Goal: Find contact information: Find contact information

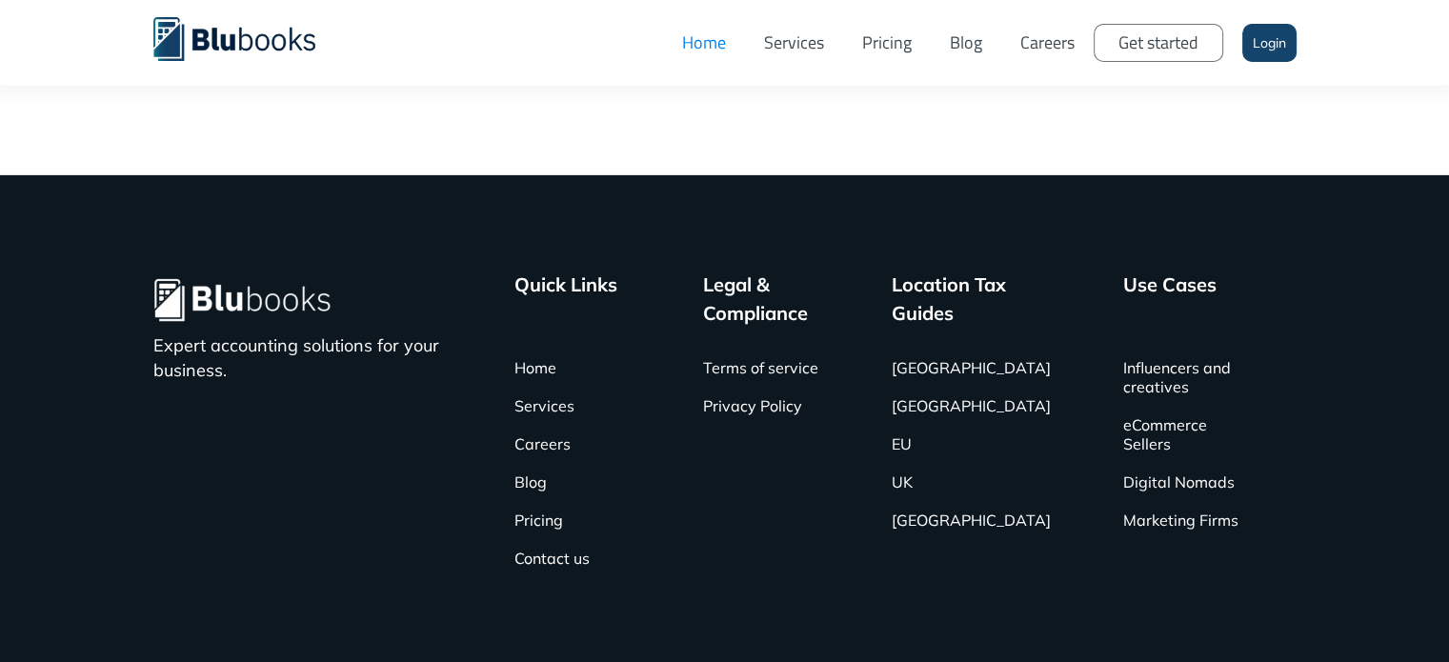
scroll to position [6317, 0]
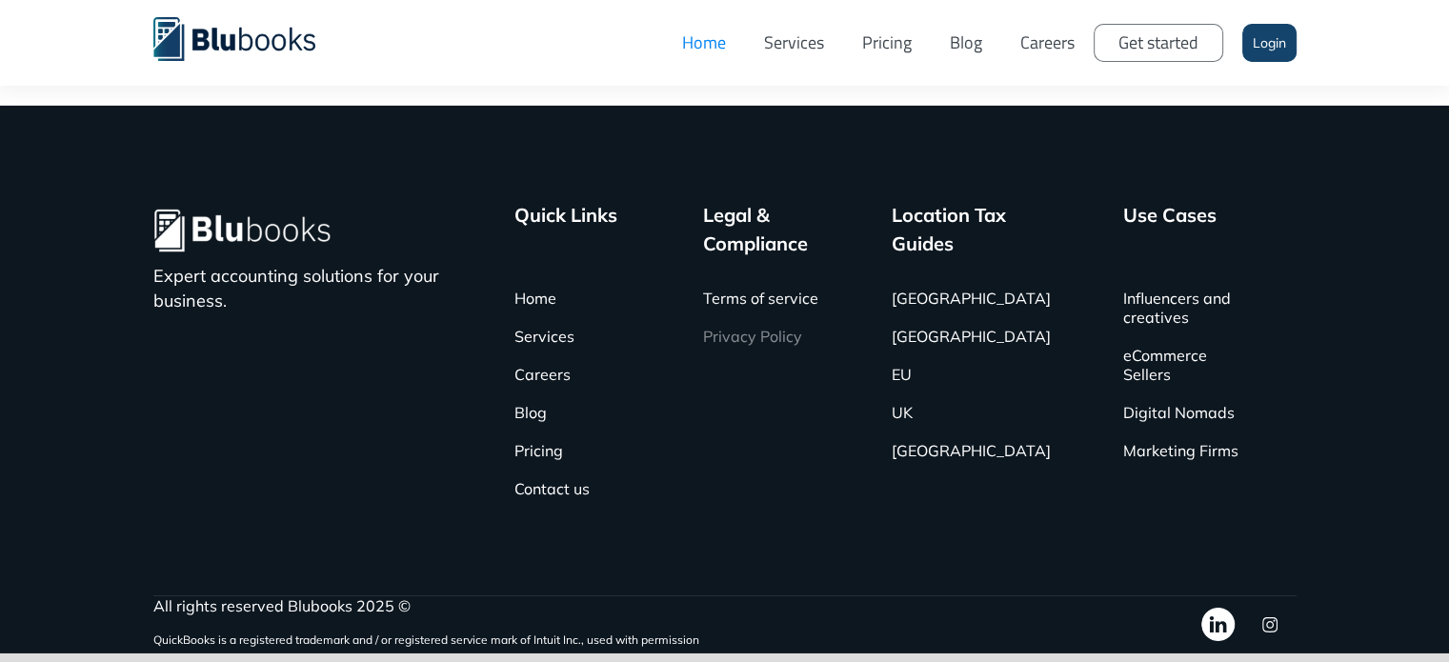
click at [756, 317] on link "Privacy Policy" at bounding box center [752, 336] width 99 height 38
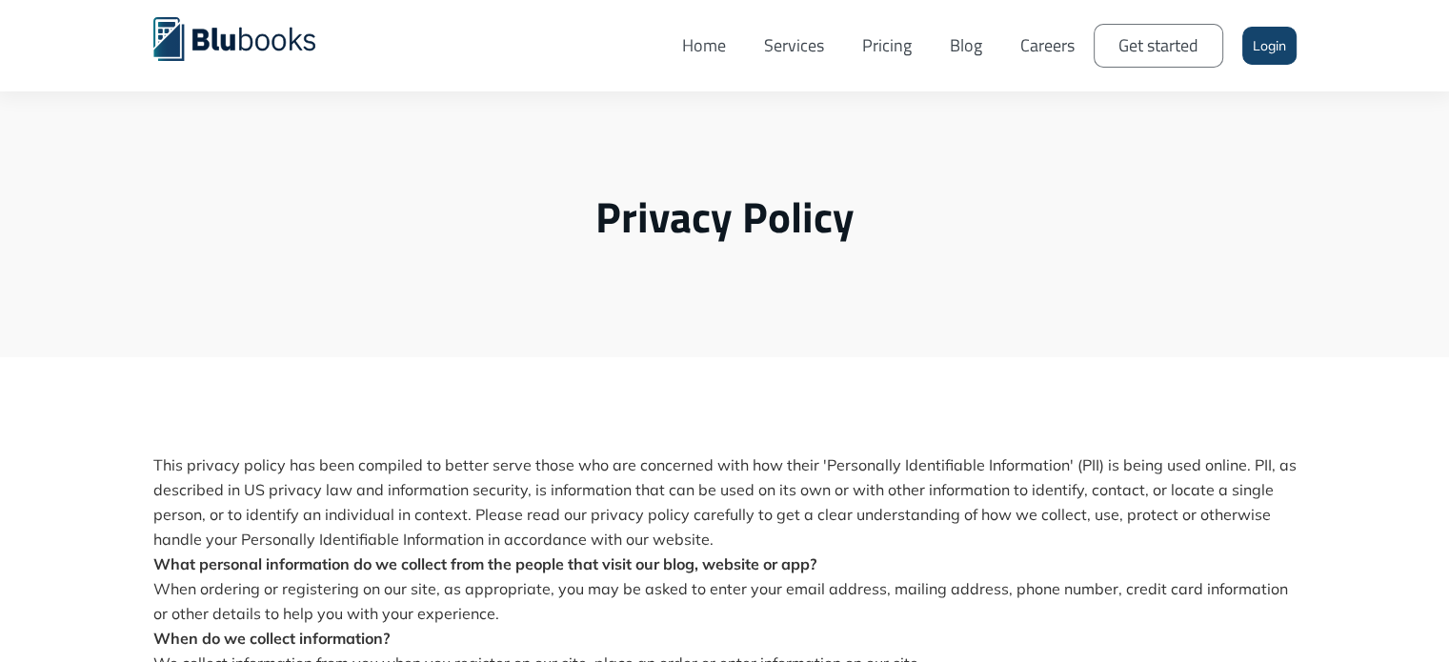
scroll to position [2091, 0]
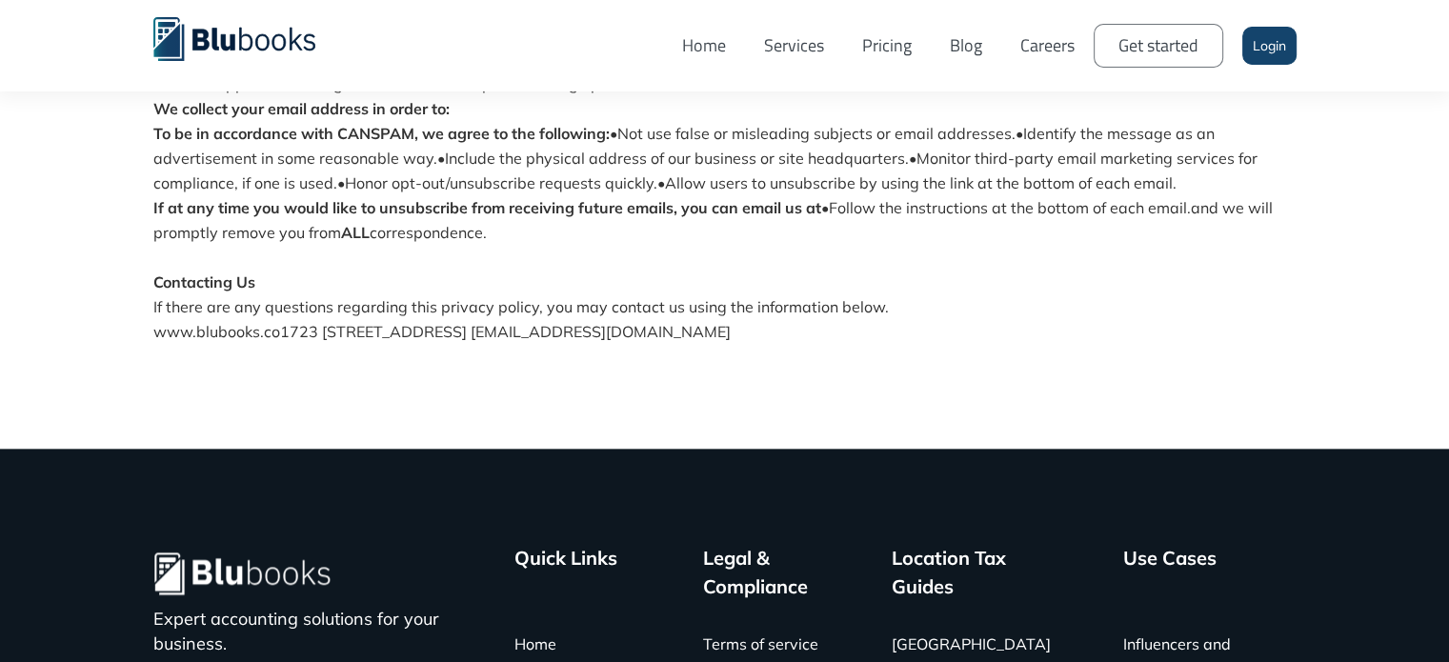
drag, startPoint x: 884, startPoint y: 333, endPoint x: 703, endPoint y: 369, distance: 184.6
drag, startPoint x: 905, startPoint y: 334, endPoint x: 739, endPoint y: 347, distance: 166.3
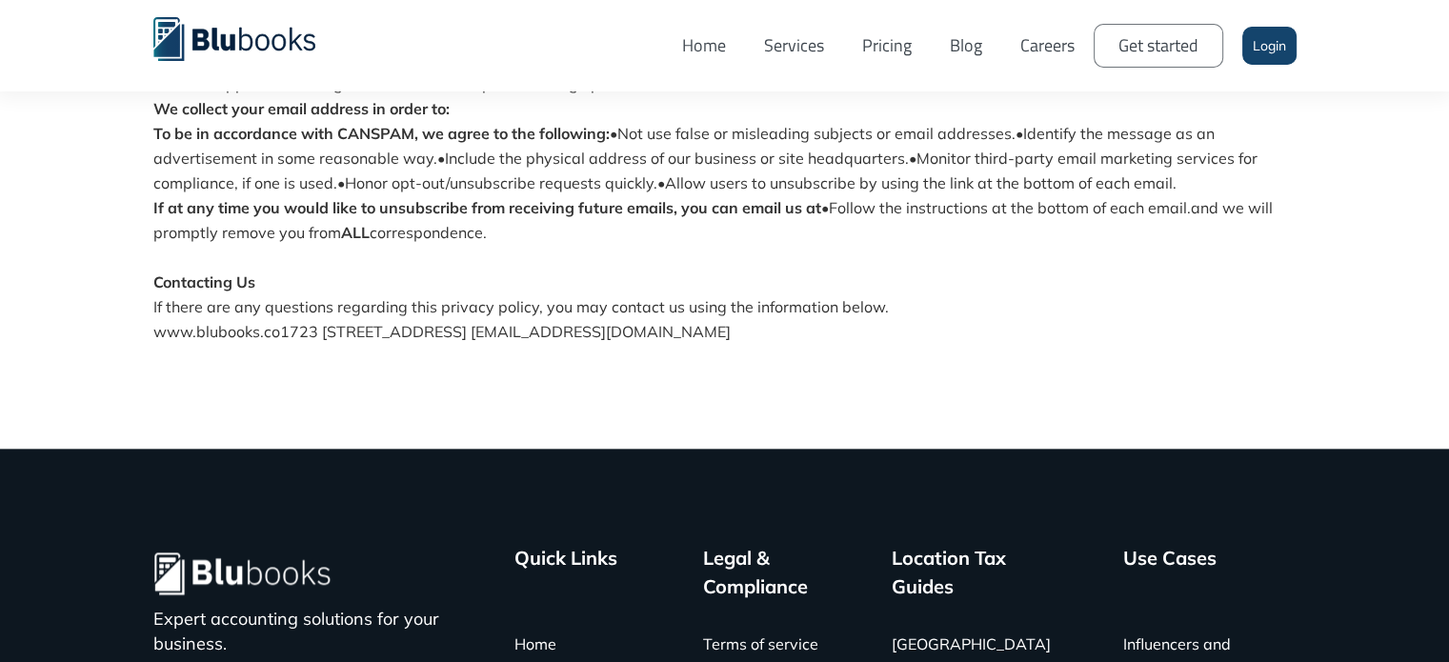
copy p "[EMAIL_ADDRESS][DOMAIN_NAME]"
